Goal: Task Accomplishment & Management: Use online tool/utility

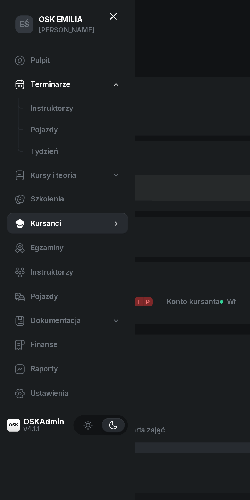
click at [26, 59] on span "Instruktorzy" at bounding box center [42, 61] width 51 height 7
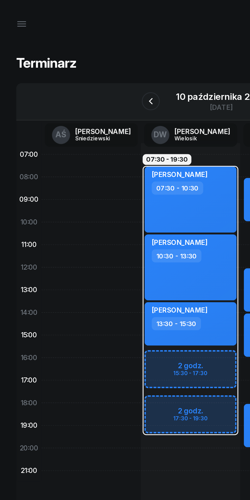
scroll to position [0, 7]
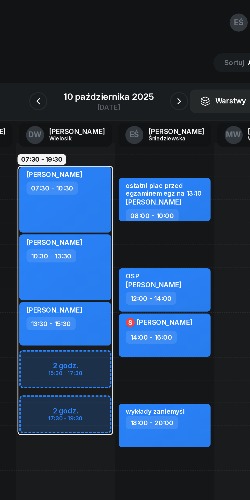
click at [164, 58] on icon "button" at bounding box center [165, 57] width 2 height 4
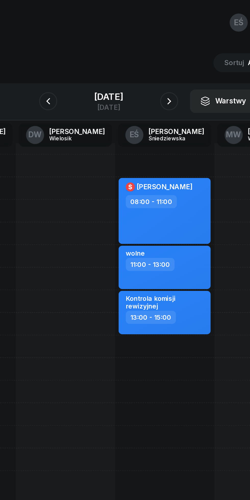
click at [162, 58] on icon "button" at bounding box center [159, 57] width 6 height 6
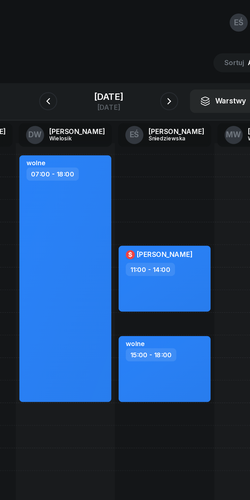
click at [162, 58] on icon "button" at bounding box center [159, 57] width 6 height 6
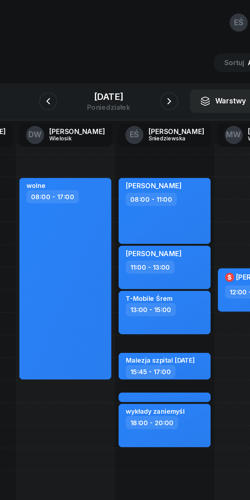
click at [114, 53] on div "[DATE]" at bounding box center [125, 54] width 24 height 5
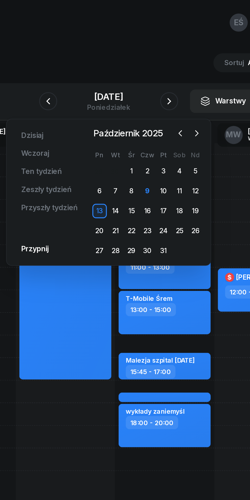
click at [119, 142] on div "27" at bounding box center [120, 142] width 8 height 8
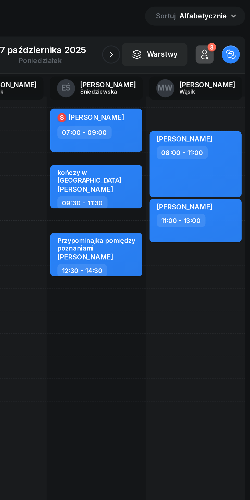
click at [165, 57] on icon "button" at bounding box center [165, 57] width 6 height 6
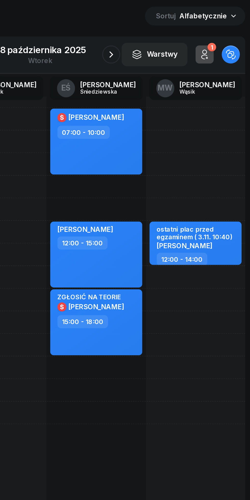
click at [165, 57] on icon "button" at bounding box center [165, 57] width 6 height 6
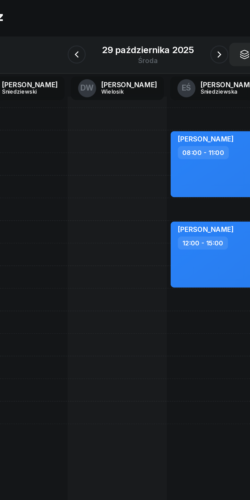
click at [85, 57] on icon "button" at bounding box center [85, 57] width 6 height 6
click at [84, 54] on icon "button" at bounding box center [85, 57] width 6 height 6
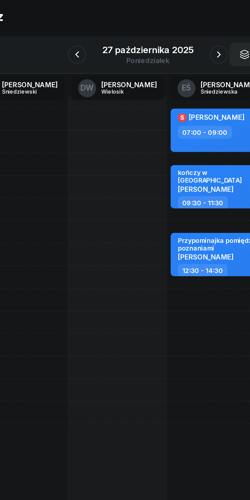
click at [94, 57] on div "[DATE]" at bounding box center [125, 57] width 64 height 15
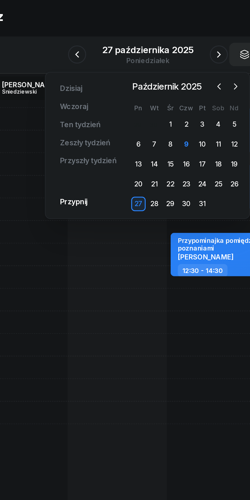
click at [87, 53] on button "button" at bounding box center [85, 57] width 10 height 10
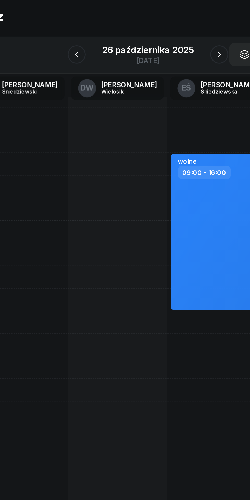
click at [84, 54] on icon "button" at bounding box center [85, 57] width 6 height 6
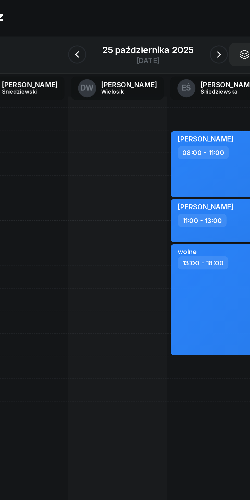
click at [81, 55] on button "button" at bounding box center [85, 57] width 10 height 10
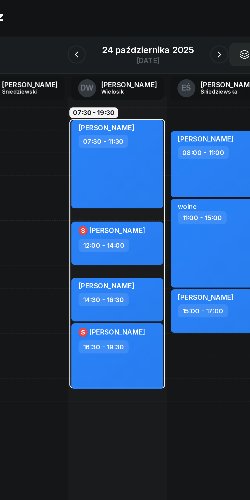
click at [85, 58] on icon "button" at bounding box center [85, 57] width 6 height 6
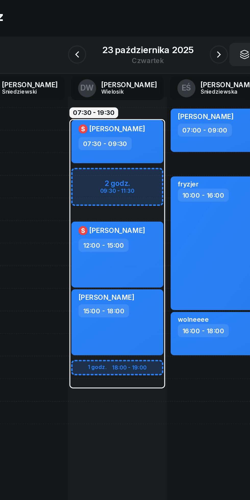
click at [165, 57] on icon "button" at bounding box center [165, 57] width 6 height 6
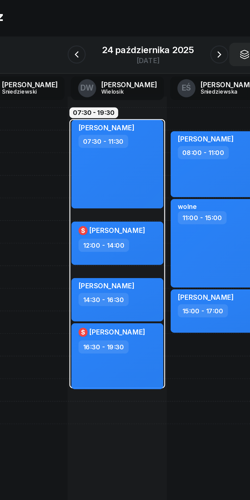
click at [166, 56] on icon "button" at bounding box center [165, 57] width 6 height 6
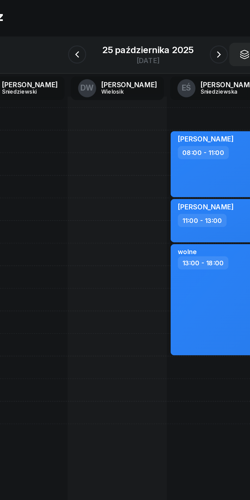
click at [165, 57] on icon "button" at bounding box center [165, 57] width 6 height 6
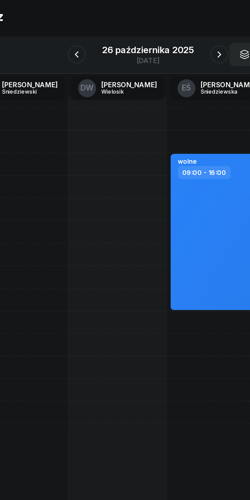
click at [165, 57] on icon "button" at bounding box center [165, 57] width 6 height 6
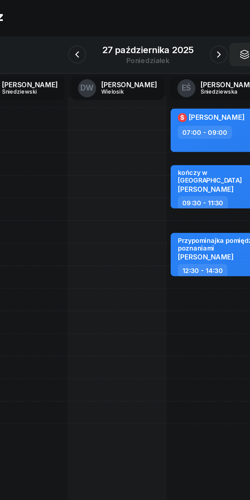
click at [164, 57] on icon "button" at bounding box center [165, 57] width 6 height 6
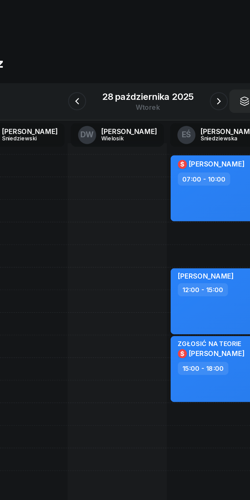
click at [110, 57] on div "28 października 2025" at bounding box center [125, 54] width 52 height 5
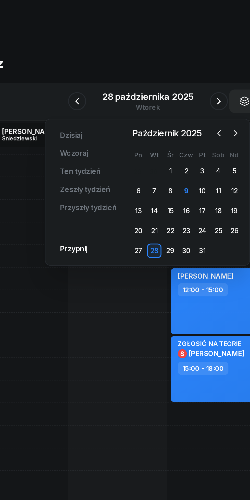
click at [157, 131] on div "24" at bounding box center [156, 130] width 8 height 8
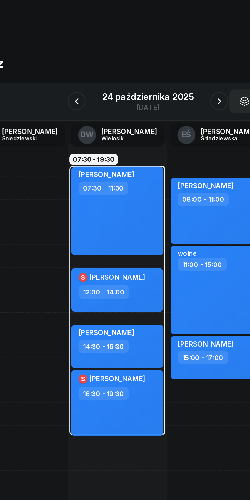
click at [165, 57] on icon "button" at bounding box center [165, 57] width 6 height 6
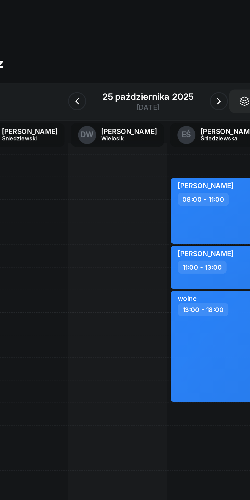
click at [161, 55] on button "button" at bounding box center [165, 57] width 10 height 10
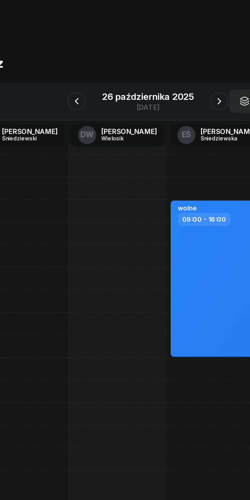
click at [165, 57] on icon "button" at bounding box center [165, 57] width 6 height 6
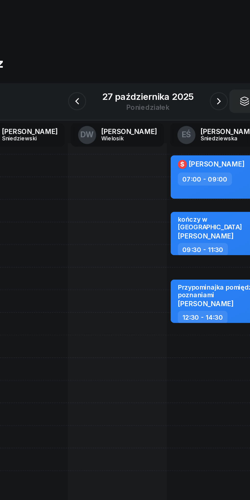
click at [165, 57] on icon "button" at bounding box center [165, 57] width 6 height 6
